Goal: Task Accomplishment & Management: Use online tool/utility

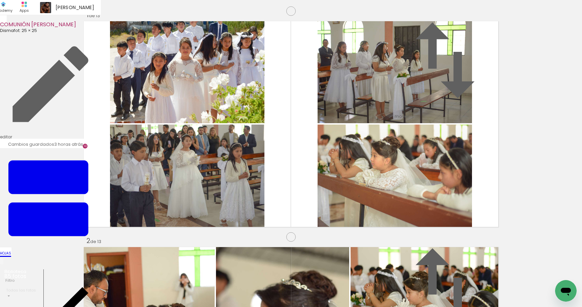
scroll to position [2956, 0]
drag, startPoint x: 250, startPoint y: 217, endPoint x: 274, endPoint y: 290, distance: 76.6
click at [257, 186] on quentale-workspace at bounding box center [291, 153] width 582 height 307
drag, startPoint x: 277, startPoint y: 277, endPoint x: 315, endPoint y: 280, distance: 38.2
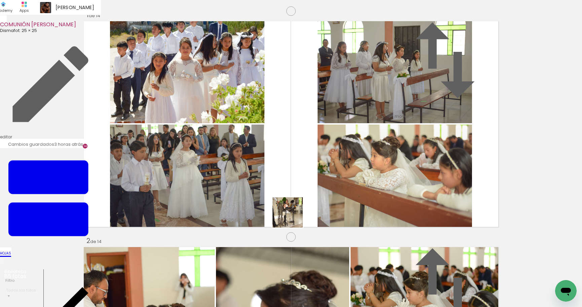
click at [297, 198] on quentale-workspace at bounding box center [291, 153] width 582 height 307
drag, startPoint x: 314, startPoint y: 283, endPoint x: 335, endPoint y: 176, distance: 109.3
click at [335, 178] on quentale-workspace at bounding box center [291, 153] width 582 height 307
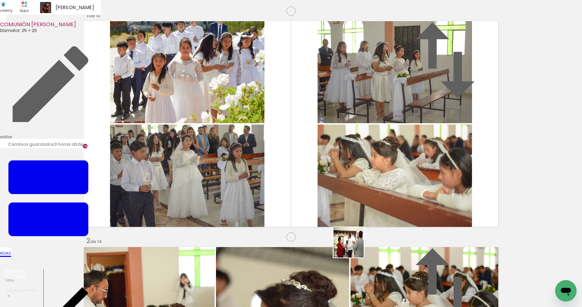
drag, startPoint x: 354, startPoint y: 247, endPoint x: 376, endPoint y: 287, distance: 45.2
click at [353, 216] on quentale-workspace at bounding box center [291, 153] width 582 height 307
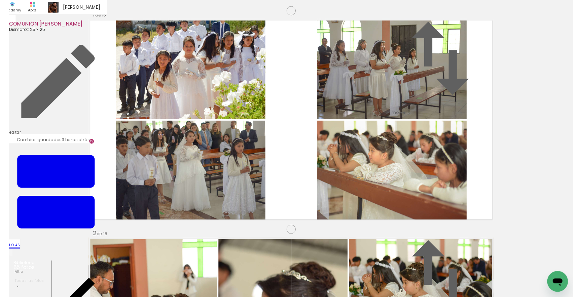
scroll to position [3169, 0]
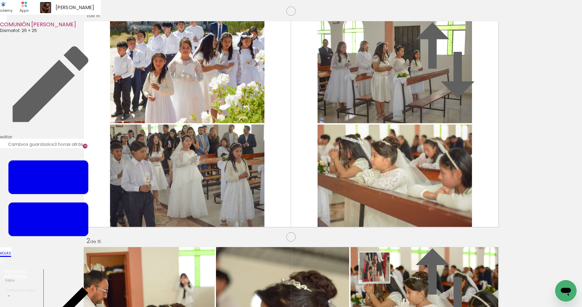
drag, startPoint x: 380, startPoint y: 273, endPoint x: 431, endPoint y: 295, distance: 56.5
click at [384, 222] on quentale-workspace at bounding box center [291, 153] width 582 height 307
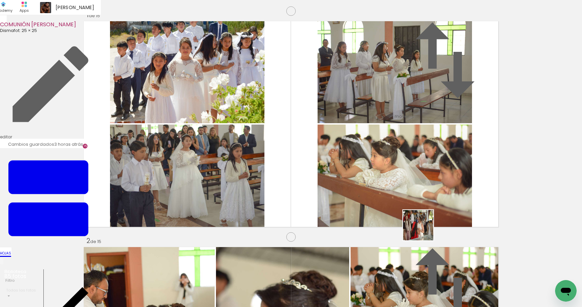
drag, startPoint x: 423, startPoint y: 289, endPoint x: 455, endPoint y: 288, distance: 31.3
click at [423, 223] on quentale-workspace at bounding box center [291, 153] width 582 height 307
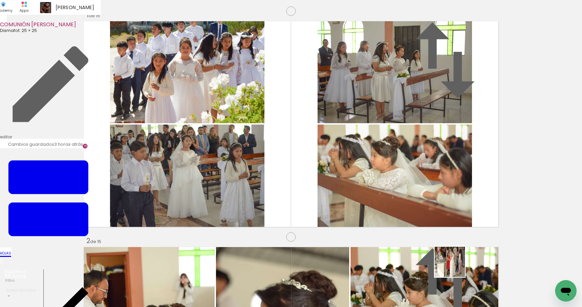
drag, startPoint x: 455, startPoint y: 267, endPoint x: 415, endPoint y: 153, distance: 120.1
click at [417, 158] on quentale-workspace at bounding box center [291, 153] width 582 height 307
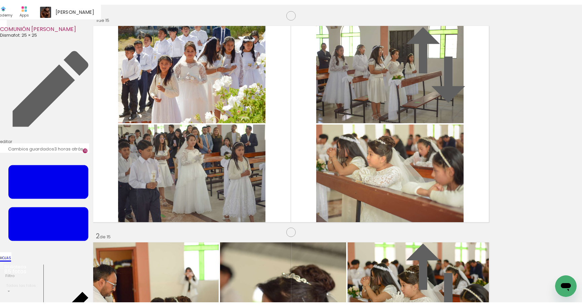
scroll to position [3037, 0]
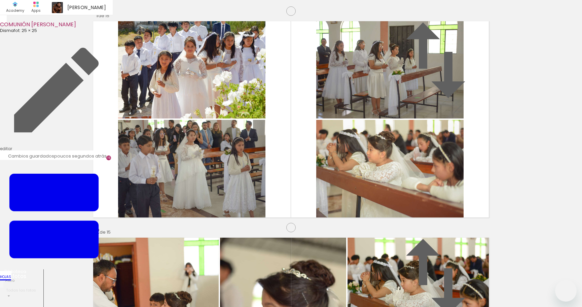
click at [0, 0] on div "Diseño" at bounding box center [0, 0] width 0 height 0
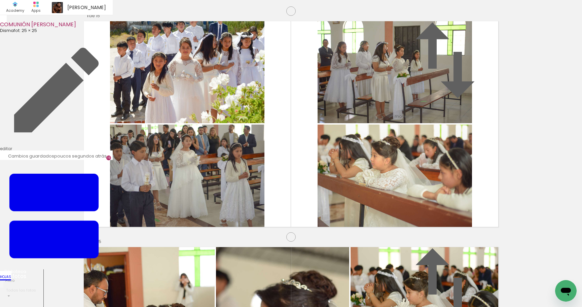
scroll to position [3205, 0]
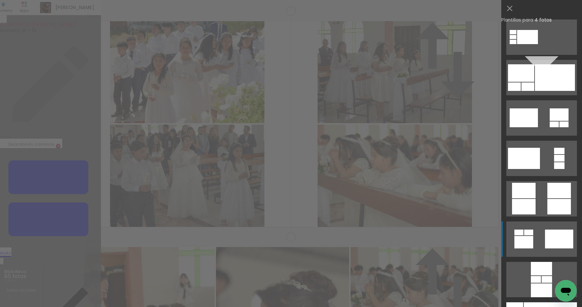
scroll to position [1938, 0]
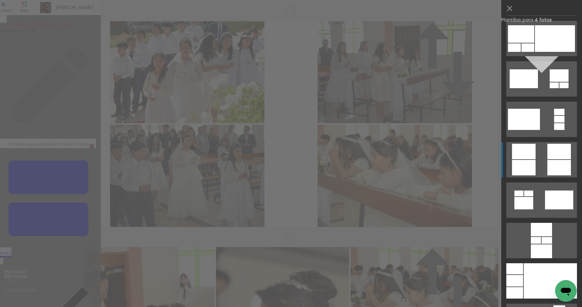
click at [557, 171] on div at bounding box center [559, 167] width 24 height 15
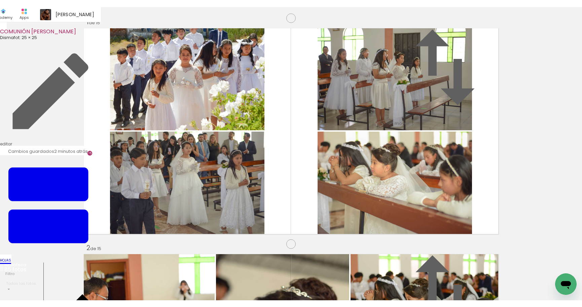
scroll to position [3394, 0]
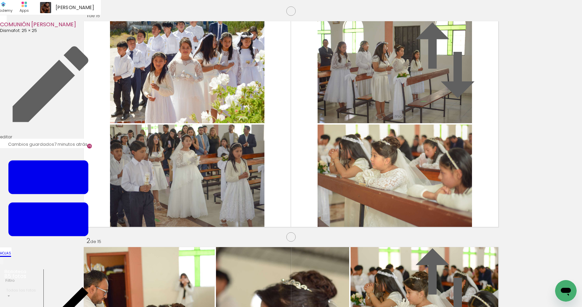
scroll to position [0, 2060]
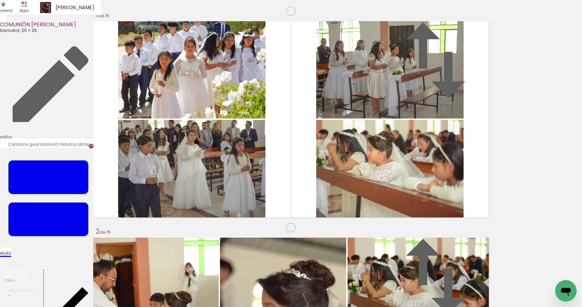
scroll to position [3408, 0]
